Goal: Check status

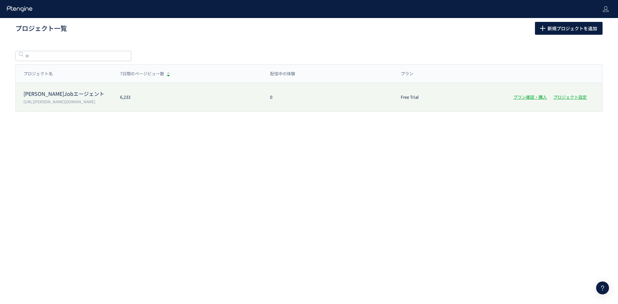
click at [191, 106] on div "[PERSON_NAME]Jobエージェント [URL][PERSON_NAME][DOMAIN_NAME] 6,233 0 Free Trial プラン確認…" at bounding box center [309, 97] width 587 height 28
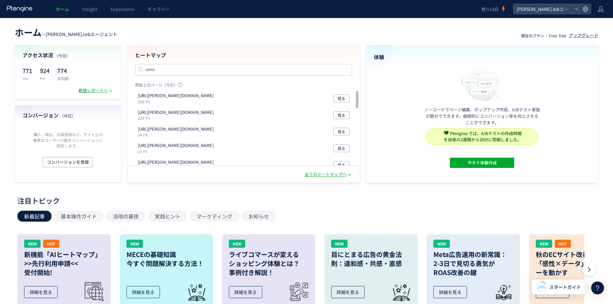
click at [90, 89] on div "数値レポートへ" at bounding box center [96, 91] width 35 height 6
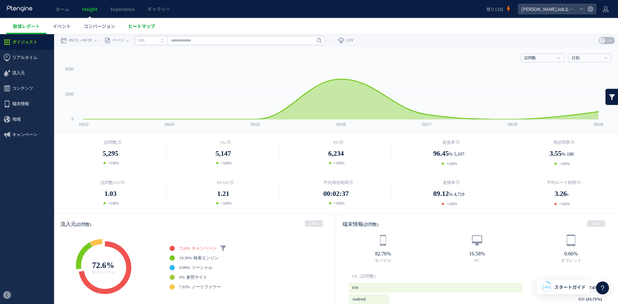
click at [148, 29] on span "ヒートマップ" at bounding box center [141, 26] width 27 height 6
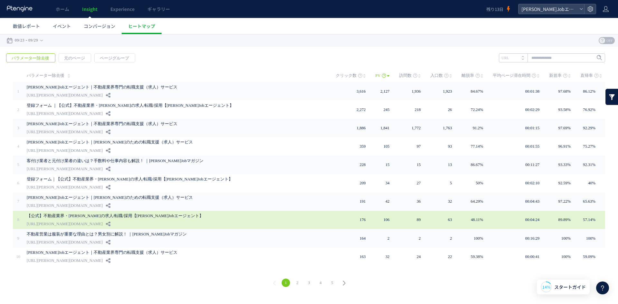
click at [213, 216] on link "【公式】不動産業界・[PERSON_NAME]の求人/転職/採用【[PERSON_NAME]Jobエージェント】" at bounding box center [175, 216] width 296 height 8
